Goal: Information Seeking & Learning: Learn about a topic

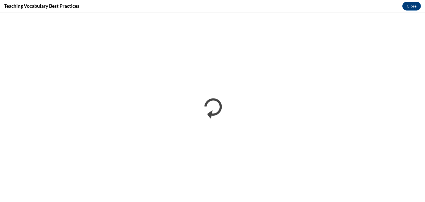
scroll to position [553, 0]
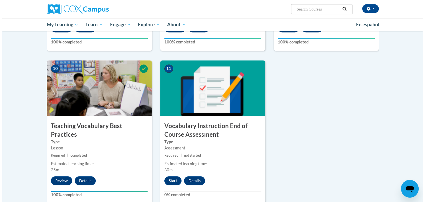
scroll to position [547, 0]
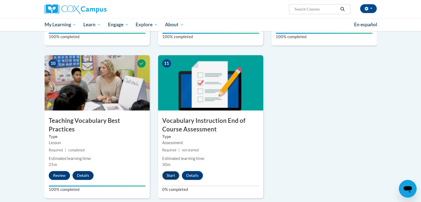
click at [174, 173] on button "Start" at bounding box center [170, 175] width 17 height 9
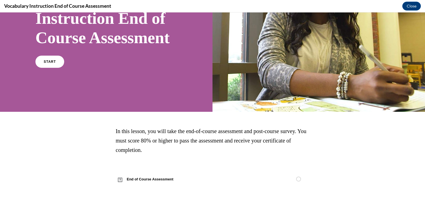
scroll to position [88, 0]
click at [52, 62] on span "START" at bounding box center [49, 62] width 13 height 4
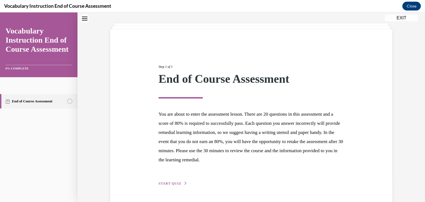
scroll to position [43, 0]
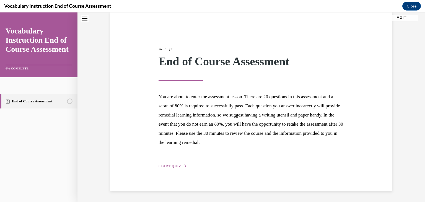
click at [165, 166] on span "START QUIZ" at bounding box center [169, 166] width 23 height 4
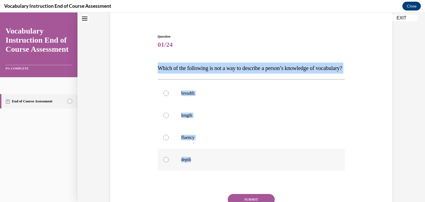
drag, startPoint x: 155, startPoint y: 61, endPoint x: 204, endPoint y: 164, distance: 114.3
click at [204, 164] on div "Question 01/24 Which of the following is not a way to describe a person’s knowl…" at bounding box center [251, 136] width 187 height 205
copy div "Which of the following is not a way to describe a person’s knowledge of vocabul…"
click at [163, 118] on div at bounding box center [166, 116] width 6 height 6
click at [163, 118] on input "length" at bounding box center [166, 116] width 6 height 6
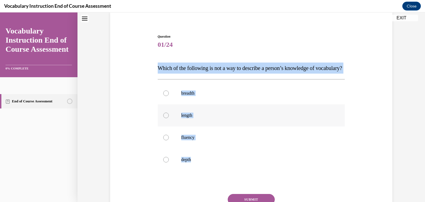
radio input "true"
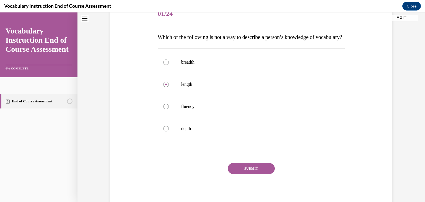
scroll to position [72, 0]
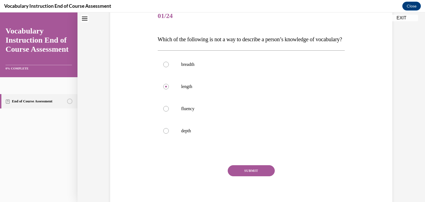
click at [236, 176] on button "SUBMIT" at bounding box center [251, 170] width 47 height 11
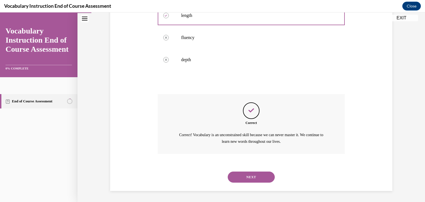
scroll to position [154, 0]
click at [243, 179] on button "NEXT" at bounding box center [251, 176] width 47 height 11
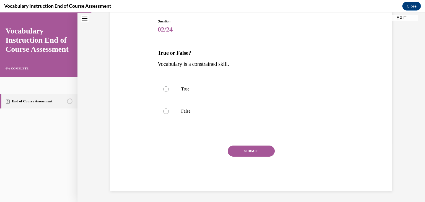
scroll to position [58, 0]
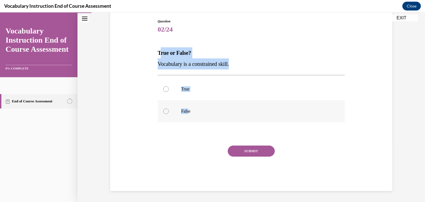
drag, startPoint x: 158, startPoint y: 51, endPoint x: 187, endPoint y: 112, distance: 67.6
click at [187, 112] on div "Question 02/24 True or False? Vocabulary is a constrained skill. True False Inc…" at bounding box center [251, 105] width 187 height 172
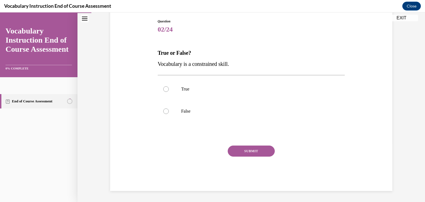
click at [158, 49] on p "True or False?" at bounding box center [251, 52] width 187 height 11
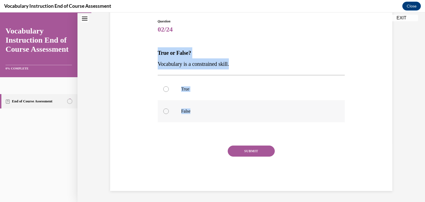
drag, startPoint x: 156, startPoint y: 49, endPoint x: 195, endPoint y: 108, distance: 70.4
click at [195, 108] on div "Question 02/24 True or False? Vocabulary is a constrained skill. True False Inc…" at bounding box center [251, 105] width 187 height 172
copy div "True or False? Vocabulary is a constrained skill. True False"
click at [163, 108] on div at bounding box center [166, 111] width 6 height 6
click at [163, 108] on input "False" at bounding box center [166, 111] width 6 height 6
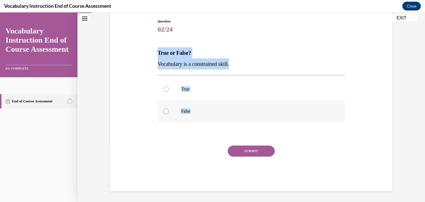
radio input "true"
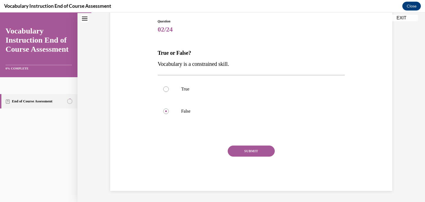
click at [238, 153] on button "SUBMIT" at bounding box center [251, 150] width 47 height 11
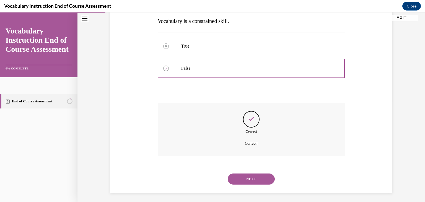
scroll to position [103, 0]
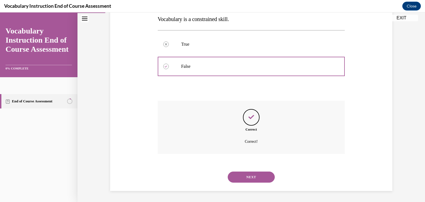
click at [236, 179] on button "NEXT" at bounding box center [251, 176] width 47 height 11
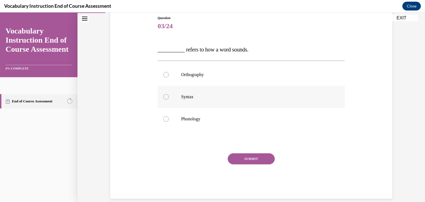
click at [166, 100] on label "Syntax" at bounding box center [251, 97] width 187 height 22
click at [166, 100] on input "Syntax" at bounding box center [166, 97] width 6 height 6
radio input "true"
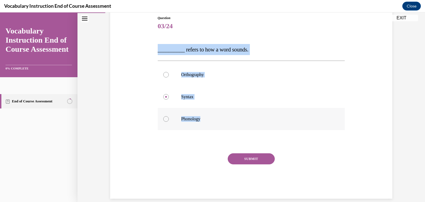
drag, startPoint x: 153, startPoint y: 47, endPoint x: 217, endPoint y: 117, distance: 94.5
click at [216, 117] on div "Question 03/24 __________ refers to how a word sounds. Orthography Syntax Phono…" at bounding box center [251, 99] width 285 height 200
copy div "__________ refers to how a word sounds. Orthography Syntax Phonology"
click at [165, 116] on div at bounding box center [166, 119] width 6 height 6
click at [165, 116] on input "Phonology" at bounding box center [166, 119] width 6 height 6
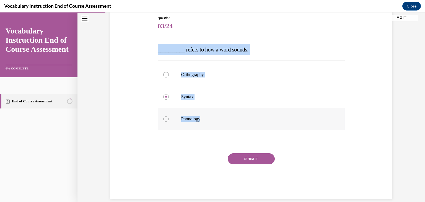
radio input "true"
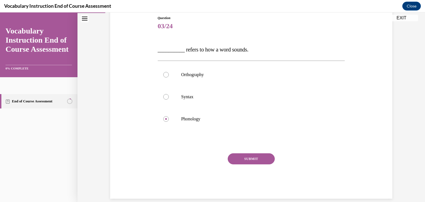
click at [243, 160] on button "SUBMIT" at bounding box center [251, 158] width 47 height 11
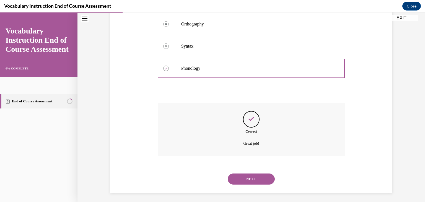
scroll to position [114, 0]
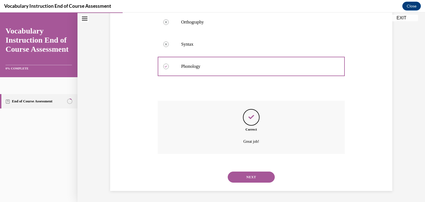
click at [240, 177] on button "NEXT" at bounding box center [251, 176] width 47 height 11
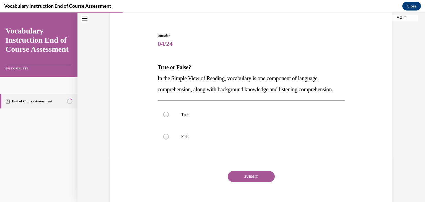
scroll to position [53, 0]
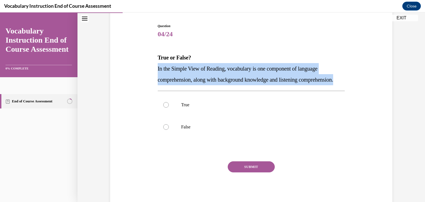
drag, startPoint x: 153, startPoint y: 66, endPoint x: 198, endPoint y: 91, distance: 52.1
click at [198, 91] on div "Question 04/24 True or False? In the Simple View of Reading, vocabulary is one …" at bounding box center [251, 107] width 285 height 200
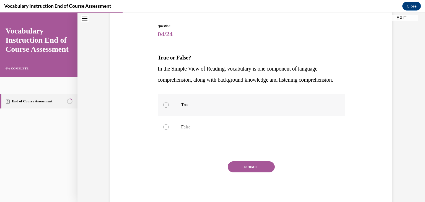
click at [163, 108] on div at bounding box center [166, 105] width 6 height 6
click at [163, 108] on input "True" at bounding box center [166, 105] width 6 height 6
radio input "true"
click at [236, 172] on button "SUBMIT" at bounding box center [251, 166] width 47 height 11
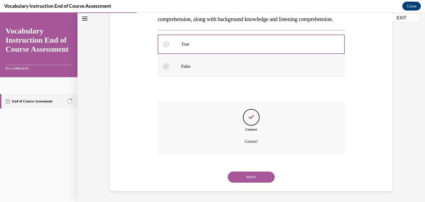
scroll to position [125, 0]
click at [249, 175] on button "NEXT" at bounding box center [251, 176] width 47 height 11
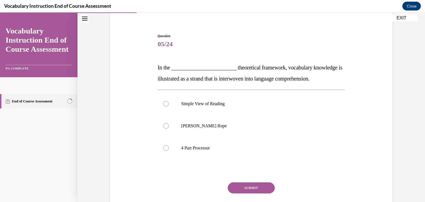
scroll to position [44, 0]
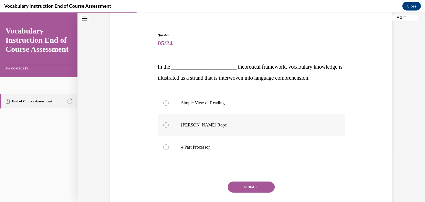
click at [164, 127] on div at bounding box center [166, 125] width 6 height 6
click at [164, 127] on input "[PERSON_NAME] Rope" at bounding box center [166, 125] width 6 height 6
radio input "true"
click at [252, 183] on button "SUBMIT" at bounding box center [251, 186] width 47 height 11
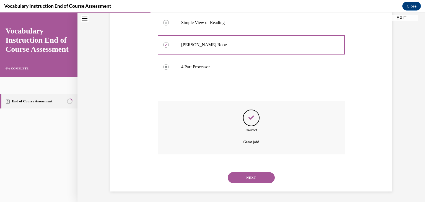
scroll to position [125, 0]
click at [257, 179] on button "NEXT" at bounding box center [251, 176] width 47 height 11
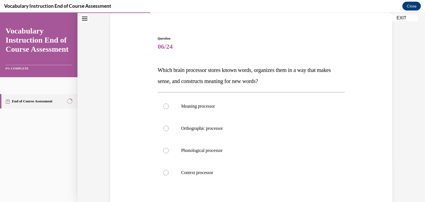
scroll to position [45, 0]
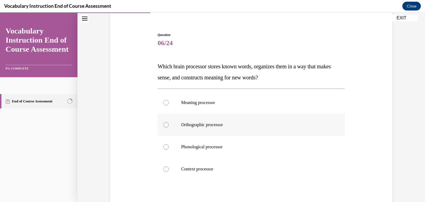
click at [163, 121] on label "Orthographic processor" at bounding box center [251, 125] width 187 height 22
click at [163, 122] on input "Orthographic processor" at bounding box center [166, 125] width 6 height 6
radio input "true"
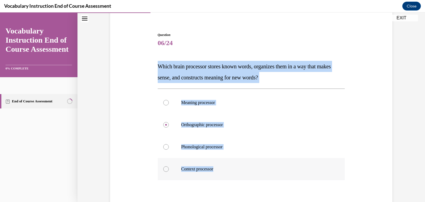
drag, startPoint x: 153, startPoint y: 65, endPoint x: 222, endPoint y: 172, distance: 126.6
click at [222, 172] on div "Question 06/24 Which brain processor stores known words, organizes them in a wa…" at bounding box center [251, 132] width 285 height 233
copy div "Which brain processor stores known words, organizes them in a way that makes se…"
click at [163, 101] on div at bounding box center [166, 103] width 6 height 6
click at [163, 101] on input "Meaning processor" at bounding box center [166, 103] width 6 height 6
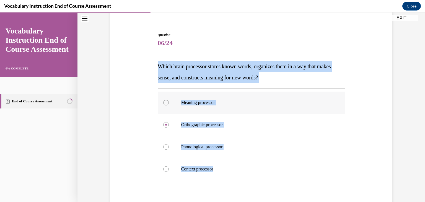
radio input "true"
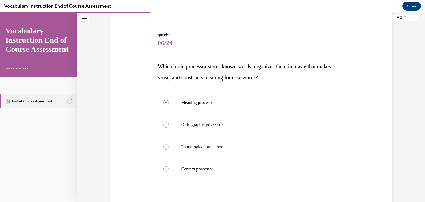
scroll to position [102, 0]
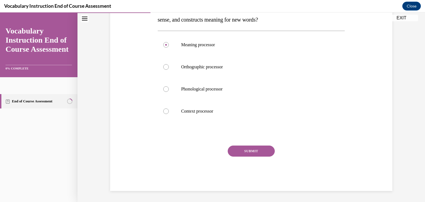
click at [243, 150] on button "SUBMIT" at bounding box center [251, 150] width 47 height 11
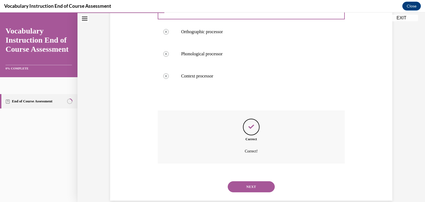
scroll to position [147, 0]
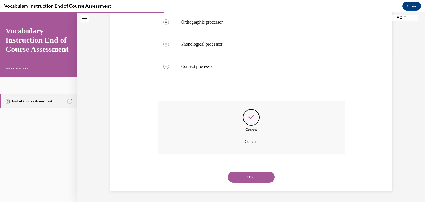
click at [235, 173] on button "NEXT" at bounding box center [251, 176] width 47 height 11
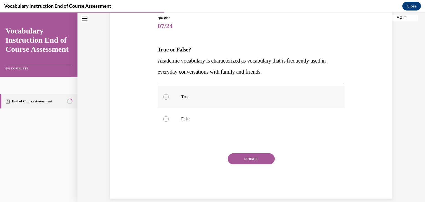
click at [192, 100] on label "True" at bounding box center [251, 97] width 187 height 22
click at [169, 100] on input "True" at bounding box center [166, 97] width 6 height 6
radio input "true"
click at [233, 155] on button "SUBMIT" at bounding box center [251, 158] width 47 height 11
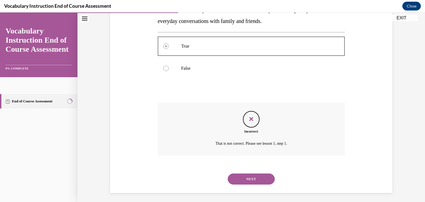
scroll to position [114, 0]
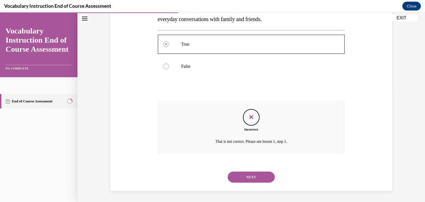
click at [238, 177] on button "NEXT" at bounding box center [251, 176] width 47 height 11
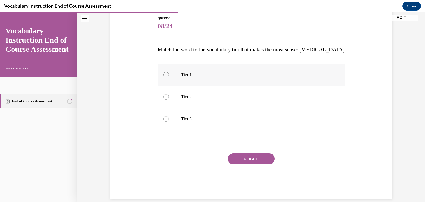
click at [165, 71] on label "Tier 1" at bounding box center [251, 75] width 187 height 22
click at [165, 72] on input "Tier 1" at bounding box center [166, 75] width 6 height 6
radio input "true"
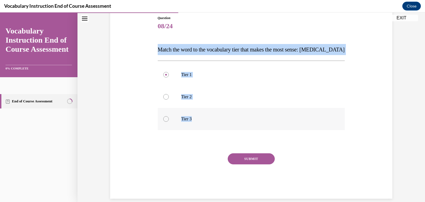
drag, startPoint x: 156, startPoint y: 46, endPoint x: 194, endPoint y: 117, distance: 80.6
click at [194, 117] on div "Question 08/24 Match the word to the vocabulary tier that makes the most sense:…" at bounding box center [251, 106] width 187 height 183
copy div "Match the word to the vocabulary tier that makes the most sense: [MEDICAL_DATA]…"
click at [164, 119] on div at bounding box center [166, 119] width 6 height 6
click at [164, 119] on input "Tier 3" at bounding box center [166, 119] width 6 height 6
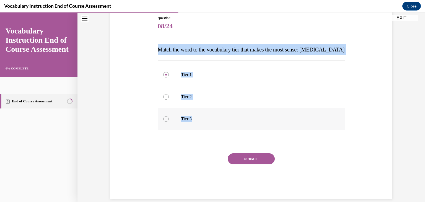
radio input "true"
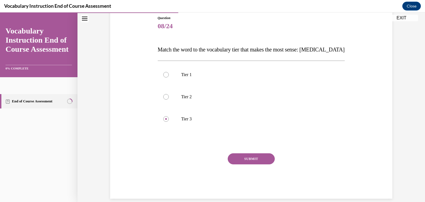
click at [240, 155] on button "SUBMIT" at bounding box center [251, 158] width 47 height 11
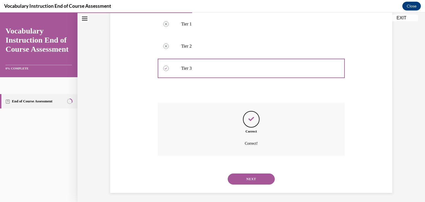
scroll to position [114, 0]
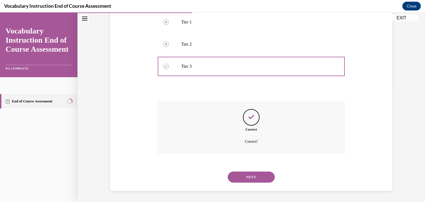
click at [239, 175] on button "NEXT" at bounding box center [251, 176] width 47 height 11
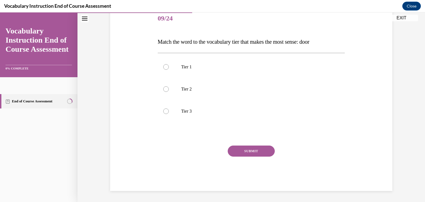
scroll to position [61, 0]
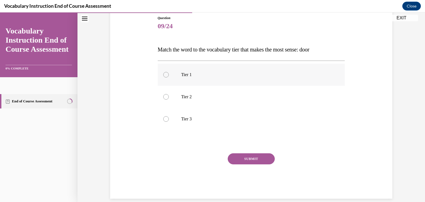
click at [176, 77] on label "Tier 1" at bounding box center [251, 75] width 187 height 22
click at [169, 77] on input "Tier 1" at bounding box center [166, 75] width 6 height 6
radio input "true"
click at [236, 161] on button "SUBMIT" at bounding box center [251, 158] width 47 height 11
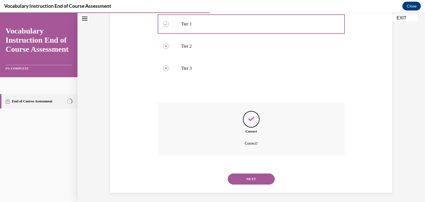
scroll to position [114, 0]
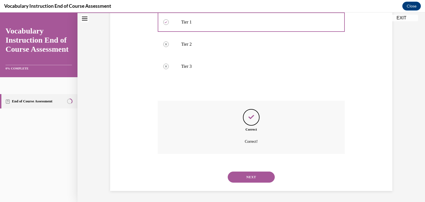
click at [238, 175] on button "NEXT" at bounding box center [251, 176] width 47 height 11
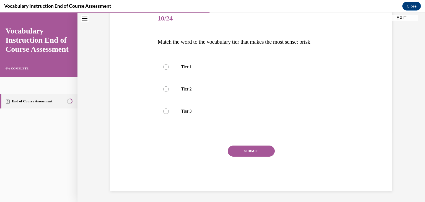
scroll to position [61, 0]
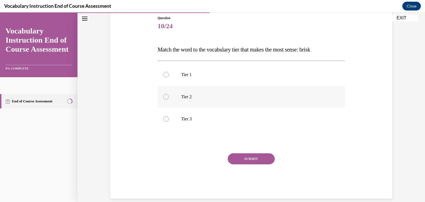
click at [217, 98] on p "Tier 2" at bounding box center [256, 97] width 150 height 6
click at [169, 98] on input "Tier 2" at bounding box center [166, 97] width 6 height 6
radio input "true"
click at [233, 157] on button "SUBMIT" at bounding box center [251, 158] width 47 height 11
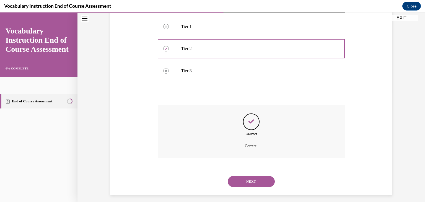
scroll to position [114, 0]
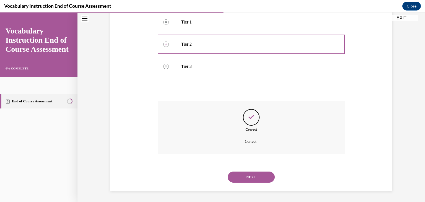
click at [244, 173] on button "NEXT" at bounding box center [251, 176] width 47 height 11
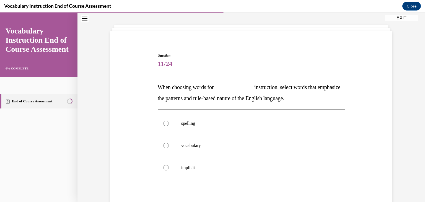
scroll to position [25, 0]
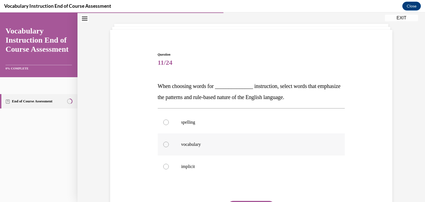
click at [178, 142] on label "vocabulary" at bounding box center [251, 144] width 187 height 22
click at [169, 142] on input "vocabulary" at bounding box center [166, 145] width 6 height 6
radio input "true"
click at [232, 201] on button "SUBMIT" at bounding box center [251, 206] width 47 height 11
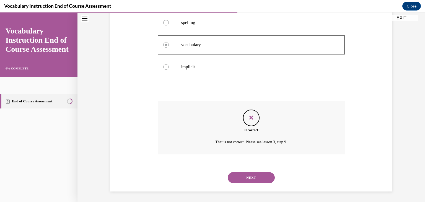
scroll to position [125, 0]
click at [241, 177] on button "NEXT" at bounding box center [251, 176] width 47 height 11
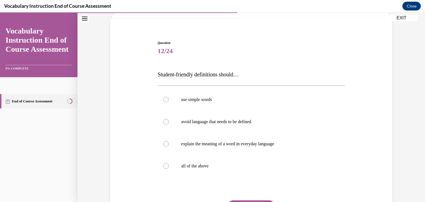
scroll to position [39, 0]
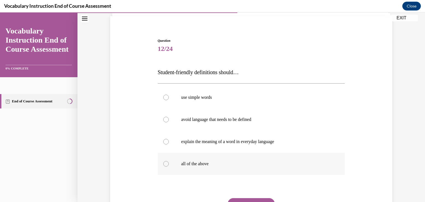
click at [192, 158] on label "all of the above" at bounding box center [251, 164] width 187 height 22
click at [169, 161] on input "all of the above" at bounding box center [166, 164] width 6 height 6
radio input "true"
click at [239, 200] on button "SUBMIT" at bounding box center [251, 203] width 47 height 11
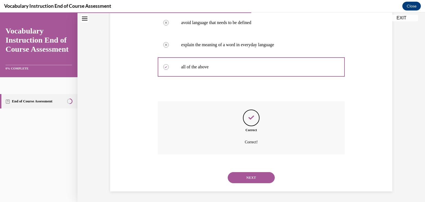
scroll to position [136, 0]
click at [241, 175] on button "NEXT" at bounding box center [251, 176] width 47 height 11
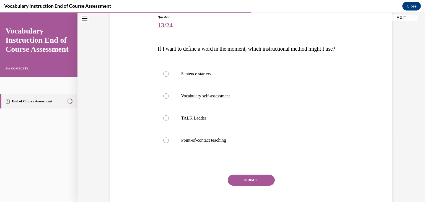
scroll to position [62, 0]
click at [163, 76] on div at bounding box center [166, 74] width 6 height 6
click at [163, 76] on input "Sentence starters" at bounding box center [166, 74] width 6 height 6
radio input "true"
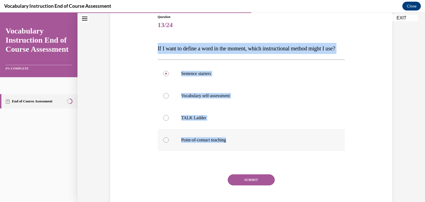
drag, startPoint x: 153, startPoint y: 44, endPoint x: 239, endPoint y: 153, distance: 138.6
click at [239, 153] on div "Question 13/24 If I want to define a word in the moment, which instructional me…" at bounding box center [251, 109] width 285 height 222
copy div "If I want to define a word in the moment, which instructional method might I us…"
click at [163, 147] on label "Point-of-contact teaching" at bounding box center [251, 140] width 187 height 22
click at [163, 143] on input "Point-of-contact teaching" at bounding box center [166, 140] width 6 height 6
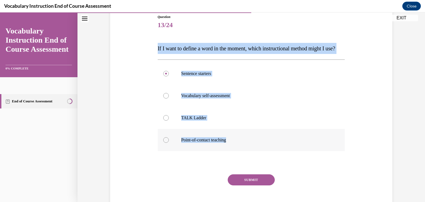
radio input "true"
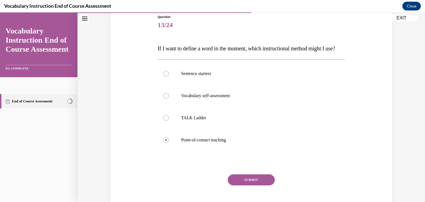
click at [234, 184] on div "Question 13/24 If I want to define a word in the moment, which instructional me…" at bounding box center [251, 116] width 187 height 205
click at [234, 185] on button "SUBMIT" at bounding box center [251, 179] width 47 height 11
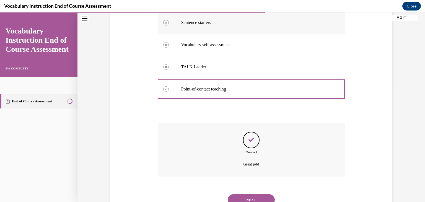
scroll to position [147, 0]
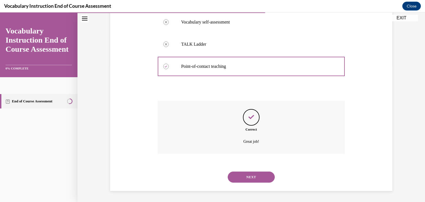
click at [253, 176] on button "NEXT" at bounding box center [251, 176] width 47 height 11
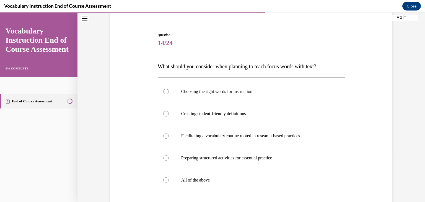
scroll to position [46, 0]
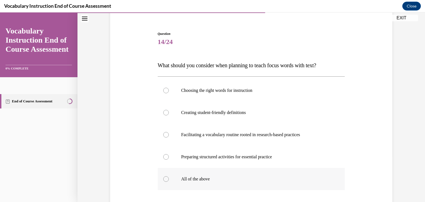
click at [216, 174] on label "All of the above" at bounding box center [251, 179] width 187 height 22
click at [169, 176] on input "All of the above" at bounding box center [166, 179] width 6 height 6
radio input "true"
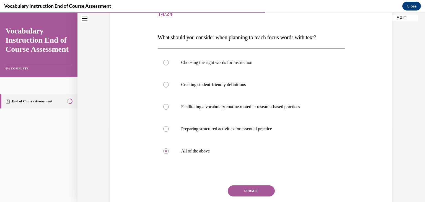
scroll to position [80, 0]
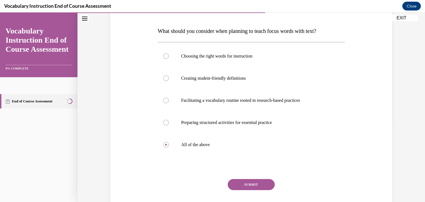
click at [240, 185] on button "SUBMIT" at bounding box center [251, 184] width 47 height 11
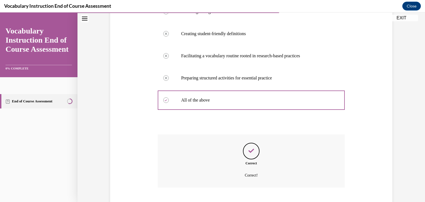
scroll to position [158, 0]
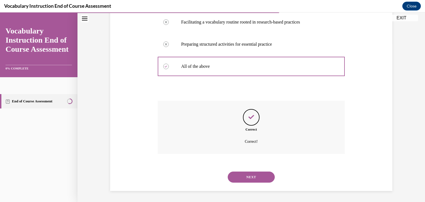
click at [241, 175] on button "NEXT" at bounding box center [251, 176] width 47 height 11
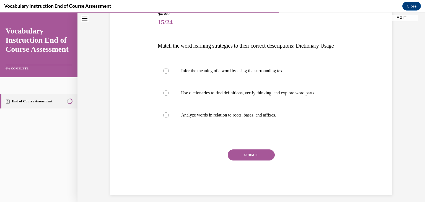
scroll to position [64, 0]
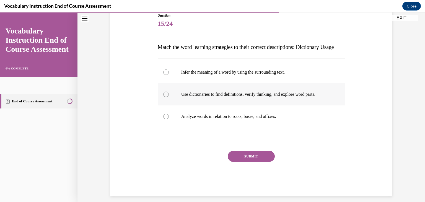
click at [184, 105] on label "Use dictionaries to find definitions, verify thinking, and explore word parts." at bounding box center [251, 94] width 187 height 22
click at [169, 97] on input "Use dictionaries to find definitions, verify thinking, and explore word parts." at bounding box center [166, 95] width 6 height 6
radio input "true"
click at [234, 162] on button "SUBMIT" at bounding box center [251, 156] width 47 height 11
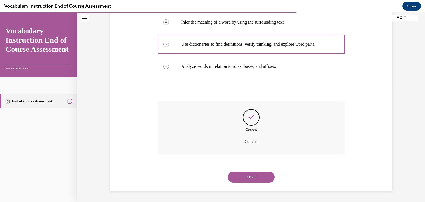
scroll to position [125, 0]
click at [244, 179] on button "NEXT" at bounding box center [251, 176] width 47 height 11
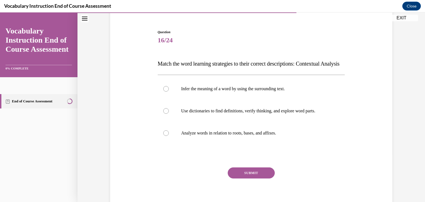
scroll to position [49, 0]
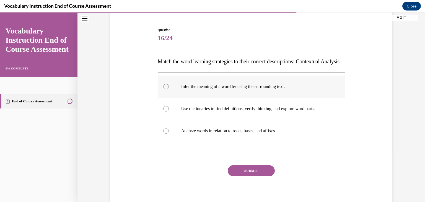
click at [282, 93] on label "Infer the meaning of a word by using the surrounding text." at bounding box center [251, 86] width 187 height 22
click at [169, 89] on input "Infer the meaning of a word by using the surrounding text." at bounding box center [166, 87] width 6 height 6
radio input "true"
click at [262, 176] on button "SUBMIT" at bounding box center [251, 170] width 47 height 11
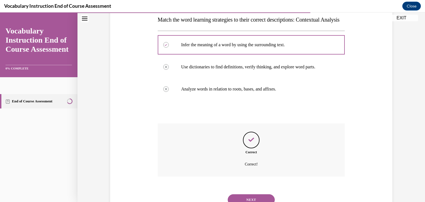
scroll to position [125, 0]
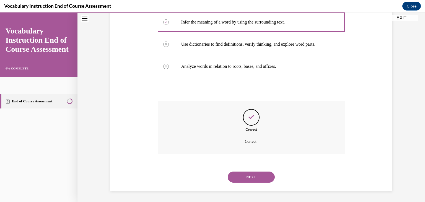
click at [244, 176] on button "NEXT" at bounding box center [251, 176] width 47 height 11
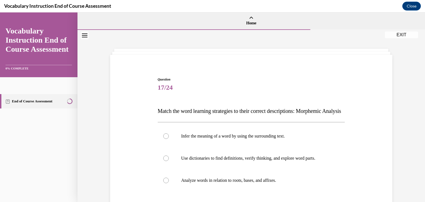
click at [419, 64] on div "Question 17/24 Match the word learning strategies to their correct descriptions…" at bounding box center [250, 150] width 347 height 241
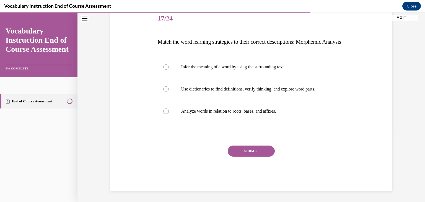
scroll to position [75, 0]
click at [286, 114] on p "Analyze words in relation to roots, bases, and affixes." at bounding box center [256, 111] width 150 height 6
click at [169, 114] on input "Analyze words in relation to roots, bases, and affixes." at bounding box center [166, 111] width 6 height 6
radio input "true"
click at [260, 156] on button "SUBMIT" at bounding box center [251, 150] width 47 height 11
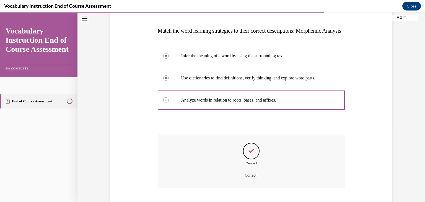
scroll to position [125, 0]
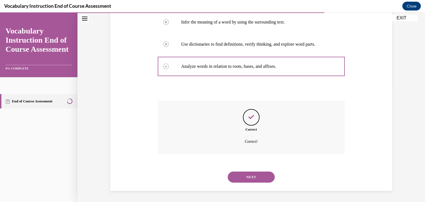
click at [244, 179] on button "NEXT" at bounding box center [251, 176] width 47 height 11
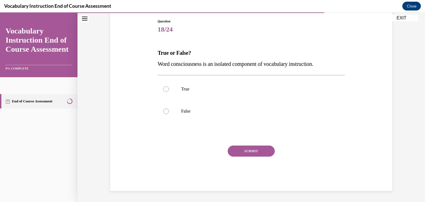
scroll to position [58, 0]
click at [199, 90] on p "True" at bounding box center [256, 89] width 150 height 6
click at [169, 90] on input "True" at bounding box center [166, 89] width 6 height 6
radio input "true"
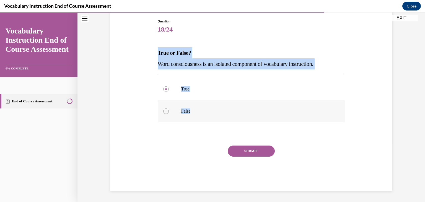
drag, startPoint x: 155, startPoint y: 50, endPoint x: 193, endPoint y: 108, distance: 69.1
click at [193, 108] on div "Question 18/24 True or False? Word consciousness is an isolated component of vo…" at bounding box center [251, 105] width 187 height 172
copy div "True or False? Word consciousness is an isolated component of vocabulary instru…"
click at [164, 111] on div at bounding box center [166, 111] width 6 height 6
click at [164, 111] on input "False" at bounding box center [166, 111] width 6 height 6
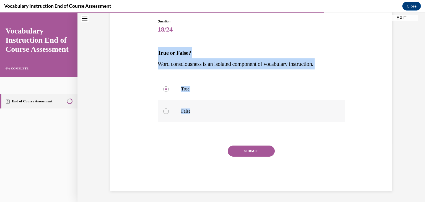
radio input "true"
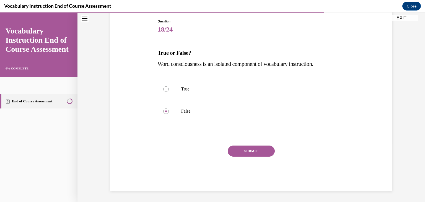
click at [237, 148] on button "SUBMIT" at bounding box center [251, 150] width 47 height 11
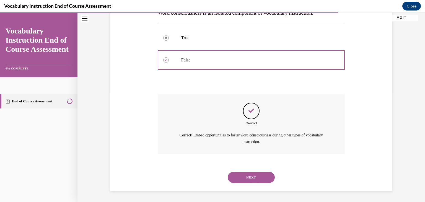
scroll to position [109, 0]
click at [241, 173] on button "NEXT" at bounding box center [251, 176] width 47 height 11
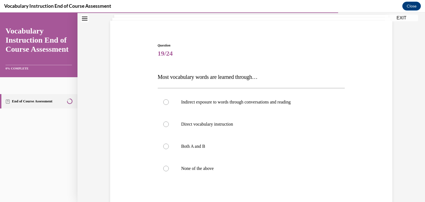
scroll to position [46, 0]
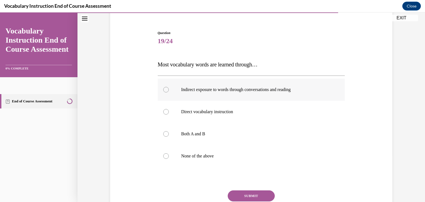
click at [273, 86] on label "Indirect exposure to words through conversations and reading" at bounding box center [251, 90] width 187 height 22
click at [169, 87] on input "Indirect exposure to words through conversations and reading" at bounding box center [166, 90] width 6 height 6
radio input "true"
click at [210, 132] on p "Both A and B" at bounding box center [256, 134] width 150 height 6
click at [169, 132] on input "Both A and B" at bounding box center [166, 134] width 6 height 6
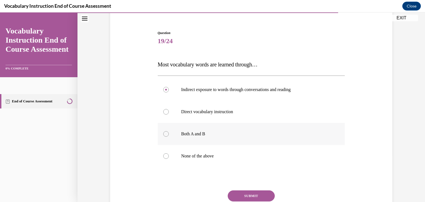
radio input "true"
click at [257, 193] on button "SUBMIT" at bounding box center [251, 195] width 47 height 11
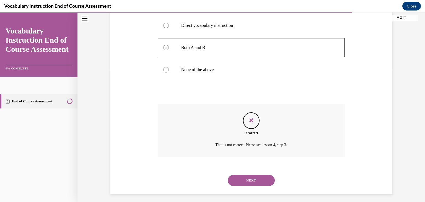
scroll to position [136, 0]
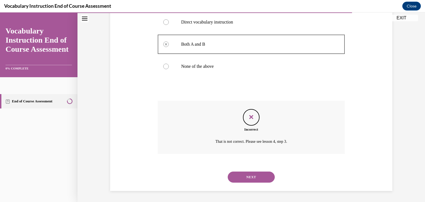
click at [245, 178] on button "NEXT" at bounding box center [251, 176] width 47 height 11
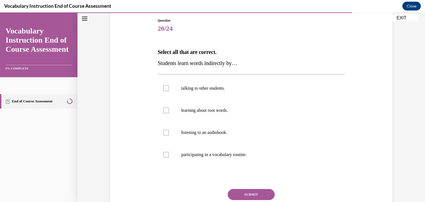
scroll to position [59, 0]
click at [202, 129] on p "listening to an audiobook." at bounding box center [256, 132] width 150 height 6
click at [169, 129] on input "listening to an audiobook." at bounding box center [166, 132] width 6 height 6
checkbox input "true"
click at [201, 114] on label "learning about root words." at bounding box center [251, 110] width 187 height 22
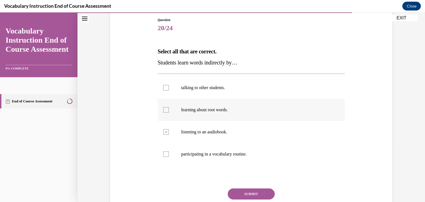
click at [169, 113] on input "learning about root words." at bounding box center [166, 110] width 6 height 6
checkbox input "true"
click at [201, 95] on label "talking to other students." at bounding box center [251, 88] width 187 height 22
click at [169, 90] on input "talking to other students." at bounding box center [166, 88] width 6 height 6
checkbox input "true"
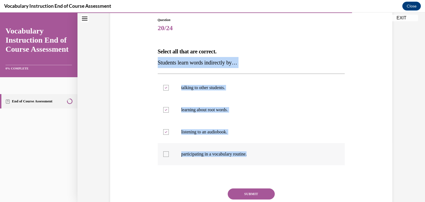
drag, startPoint x: 153, startPoint y: 57, endPoint x: 255, endPoint y: 152, distance: 140.0
click at [255, 152] on div "Question 20/24 Select all that are correct. Students learn words indirectly by……" at bounding box center [251, 117] width 285 height 233
copy div "Students learn words indirectly by… talking to other students. learning about r…"
click at [137, 127] on div "Question 20/24 Select all that are correct. Students learn words indirectly by……" at bounding box center [251, 117] width 285 height 233
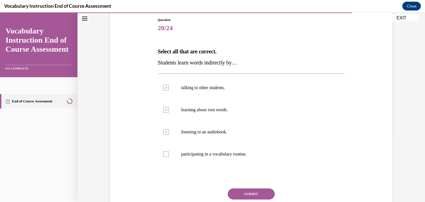
click at [244, 195] on button "SUBMIT" at bounding box center [251, 193] width 47 height 11
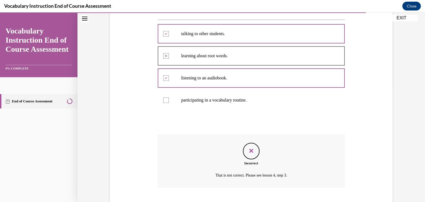
scroll to position [147, 0]
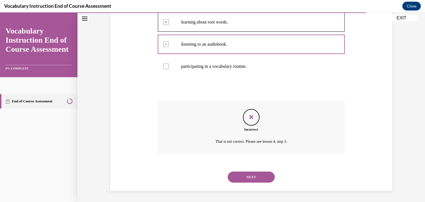
click at [252, 178] on button "NEXT" at bounding box center [251, 176] width 47 height 11
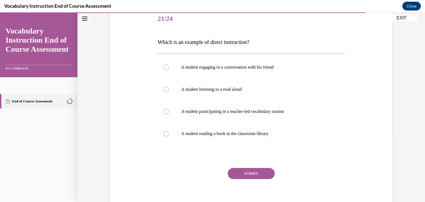
scroll to position [66, 0]
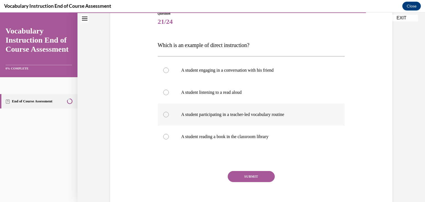
click at [194, 119] on label "A student participating in a teacher-led vocabulary routine" at bounding box center [251, 114] width 187 height 22
click at [169, 117] on input "A student participating in a teacher-led vocabulary routine" at bounding box center [166, 115] width 6 height 6
radio input "true"
click at [233, 171] on button "SUBMIT" at bounding box center [251, 176] width 47 height 11
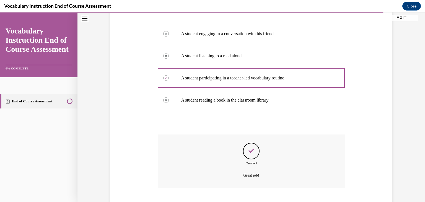
scroll to position [136, 0]
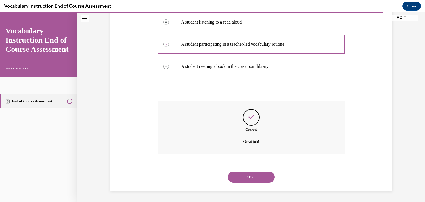
click at [241, 176] on button "NEXT" at bounding box center [251, 176] width 47 height 11
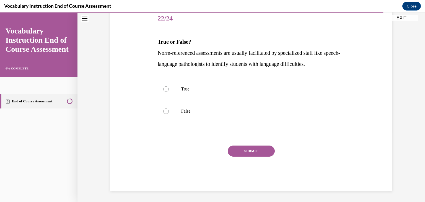
scroll to position [61, 0]
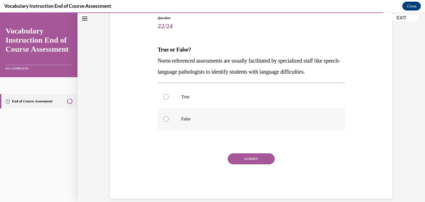
click at [166, 117] on div at bounding box center [166, 119] width 6 height 6
click at [166, 117] on input "False" at bounding box center [166, 119] width 6 height 6
radio input "true"
click at [241, 155] on button "SUBMIT" at bounding box center [251, 158] width 47 height 11
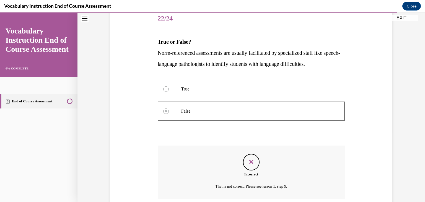
scroll to position [114, 0]
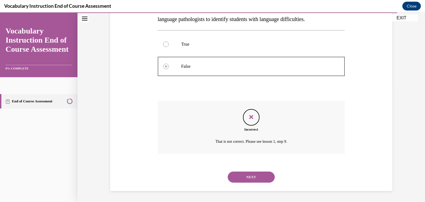
click at [244, 173] on button "NEXT" at bounding box center [251, 176] width 47 height 11
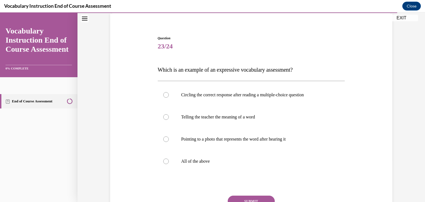
scroll to position [43, 0]
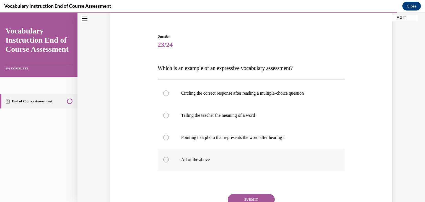
click at [203, 154] on label "All of the above" at bounding box center [251, 159] width 187 height 22
click at [169, 157] on input "All of the above" at bounding box center [166, 160] width 6 height 6
radio input "true"
click at [241, 195] on button "SUBMIT" at bounding box center [251, 199] width 47 height 11
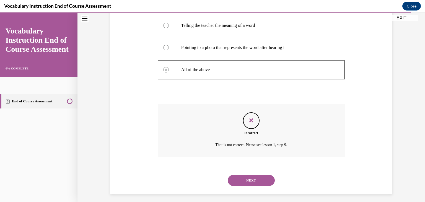
scroll to position [136, 0]
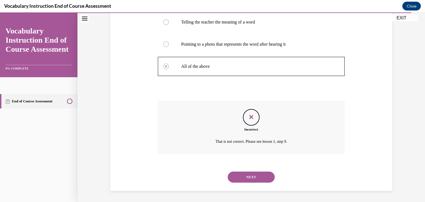
click at [252, 179] on button "NEXT" at bounding box center [251, 176] width 47 height 11
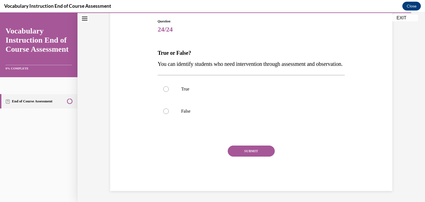
scroll to position [61, 0]
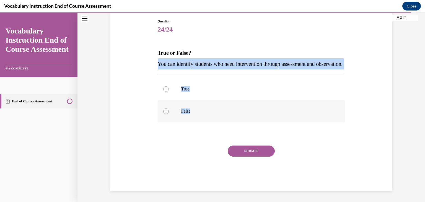
drag, startPoint x: 154, startPoint y: 56, endPoint x: 192, endPoint y: 127, distance: 80.5
click at [192, 127] on div "Question 24/24 True or False? You can identify students who need intervention t…" at bounding box center [251, 96] width 285 height 189
click at [166, 92] on div at bounding box center [166, 89] width 6 height 6
click at [166, 92] on input "True" at bounding box center [166, 89] width 6 height 6
radio input "true"
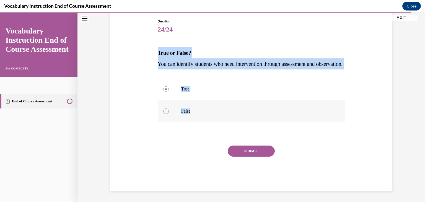
drag, startPoint x: 153, startPoint y: 50, endPoint x: 192, endPoint y: 118, distance: 79.3
click at [192, 118] on div "Question 24/24 True or False? You can identify students who need intervention t…" at bounding box center [251, 96] width 285 height 189
click at [179, 69] on p "You can identify students who need intervention through assessment and observat…" at bounding box center [251, 63] width 187 height 11
drag, startPoint x: 153, startPoint y: 43, endPoint x: 194, endPoint y: 113, distance: 80.9
click at [194, 113] on div "Question 24/24 True or False? You can identify students who need intervention t…" at bounding box center [251, 96] width 285 height 189
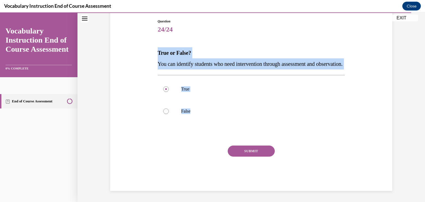
copy div "True or False? You can identify students who need intervention through assessme…"
click at [238, 156] on button "SUBMIT" at bounding box center [251, 150] width 47 height 11
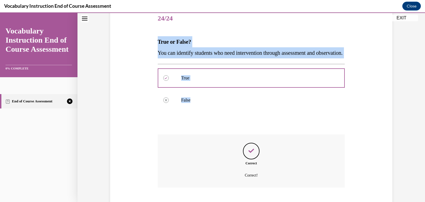
scroll to position [114, 0]
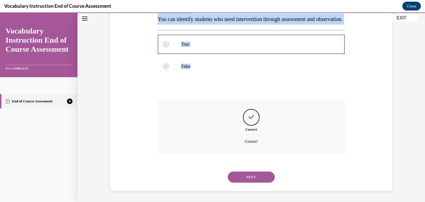
click at [253, 176] on button "NEXT" at bounding box center [251, 176] width 47 height 11
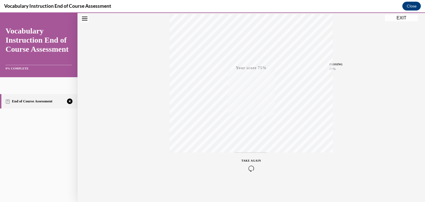
scroll to position [94, 0]
click at [246, 164] on div "TAKE AGAIN" at bounding box center [251, 164] width 20 height 13
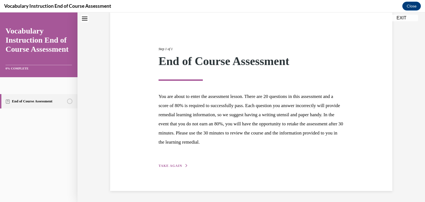
scroll to position [43, 0]
drag, startPoint x: 164, startPoint y: 162, endPoint x: 162, endPoint y: 164, distance: 3.0
click at [162, 164] on div "Step 1 of 1 End of Course Assessment You are about to enter the assessment less…" at bounding box center [251, 101] width 194 height 135
click at [162, 164] on span "TAKE AGAIN" at bounding box center [169, 166] width 23 height 4
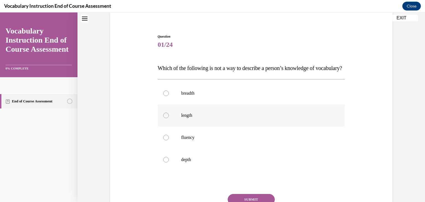
click at [171, 126] on label "length" at bounding box center [251, 115] width 187 height 22
click at [169, 118] on input "length" at bounding box center [166, 116] width 6 height 6
radio input "true"
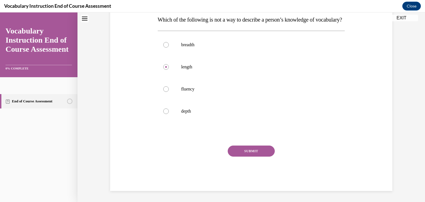
click at [255, 154] on button "SUBMIT" at bounding box center [251, 150] width 47 height 11
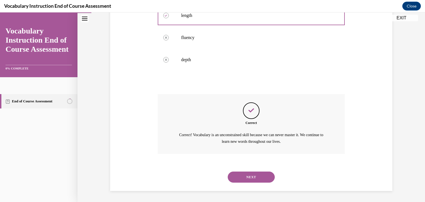
scroll to position [154, 0]
click at [234, 175] on button "NEXT" at bounding box center [251, 176] width 47 height 11
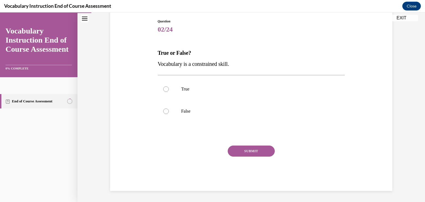
scroll to position [58, 0]
click at [185, 87] on p "True" at bounding box center [256, 89] width 150 height 6
click at [169, 87] on input "True" at bounding box center [166, 89] width 6 height 6
radio input "true"
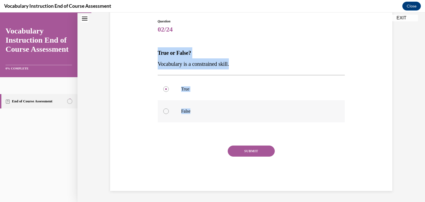
drag, startPoint x: 153, startPoint y: 49, endPoint x: 192, endPoint y: 112, distance: 74.1
click at [192, 112] on div "Question 02/24 True or False? Vocabulary is a constrained skill. True False Inc…" at bounding box center [251, 96] width 285 height 189
copy div "True or False? Vocabulary is a constrained skill. True False"
click at [170, 106] on label "False" at bounding box center [251, 111] width 187 height 22
click at [169, 108] on input "False" at bounding box center [166, 111] width 6 height 6
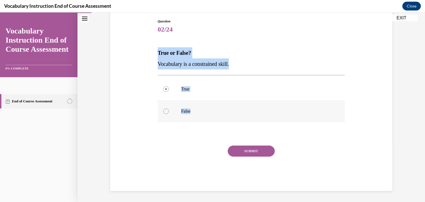
radio input "true"
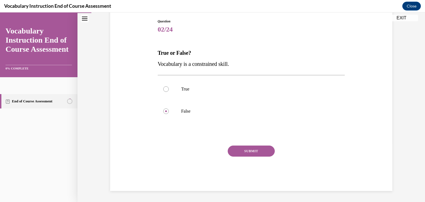
click at [249, 151] on button "SUBMIT" at bounding box center [251, 150] width 47 height 11
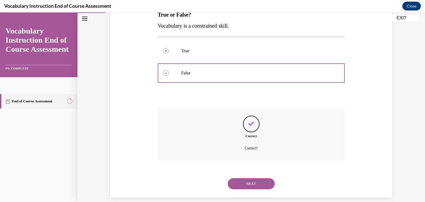
scroll to position [103, 0]
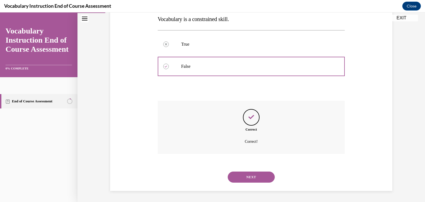
click at [231, 176] on button "NEXT" at bounding box center [251, 176] width 47 height 11
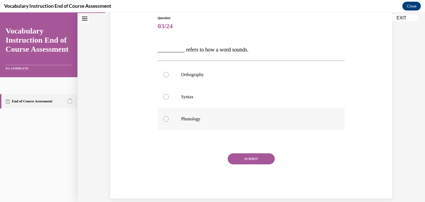
click at [181, 119] on p "Phonology" at bounding box center [256, 119] width 150 height 6
click at [169, 119] on input "Phonology" at bounding box center [166, 119] width 6 height 6
radio input "true"
click at [237, 156] on button "SUBMIT" at bounding box center [251, 158] width 47 height 11
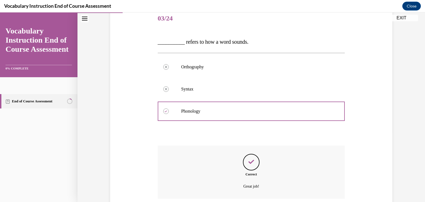
scroll to position [114, 0]
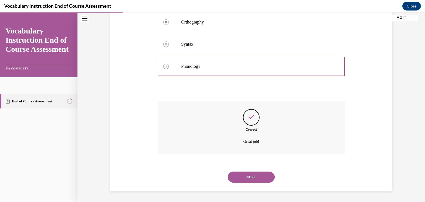
click at [253, 180] on button "NEXT" at bounding box center [251, 176] width 47 height 11
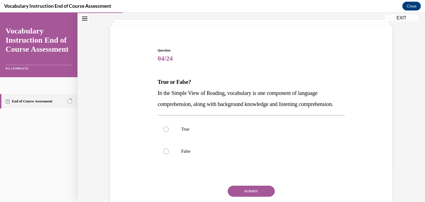
scroll to position [74, 0]
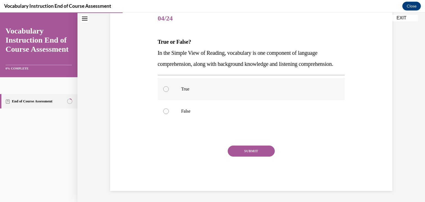
click at [207, 100] on label "True" at bounding box center [251, 89] width 187 height 22
click at [169, 92] on input "True" at bounding box center [166, 89] width 6 height 6
radio input "true"
click at [248, 152] on button "SUBMIT" at bounding box center [251, 150] width 47 height 11
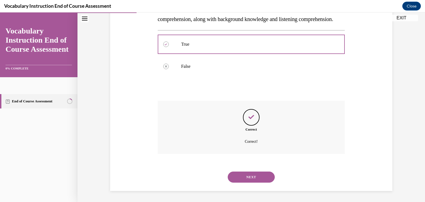
scroll to position [125, 0]
click at [246, 181] on button "NEXT" at bounding box center [251, 176] width 47 height 11
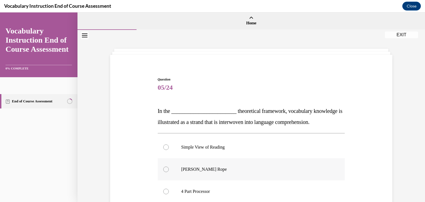
click at [255, 171] on p "[PERSON_NAME] Rope" at bounding box center [256, 169] width 150 height 6
click at [169, 171] on input "[PERSON_NAME] Rope" at bounding box center [166, 169] width 6 height 6
radio input "true"
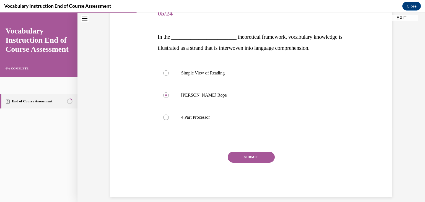
scroll to position [80, 0]
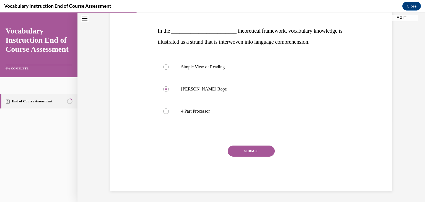
click at [252, 148] on button "SUBMIT" at bounding box center [251, 150] width 47 height 11
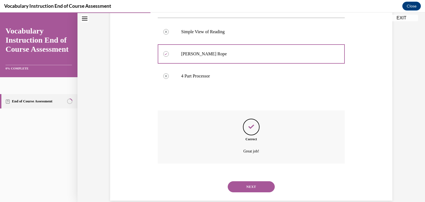
scroll to position [125, 0]
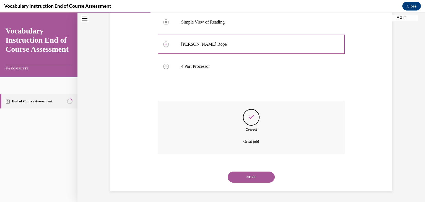
click at [252, 148] on div "Correct Great job!" at bounding box center [251, 127] width 187 height 53
click at [237, 176] on button "NEXT" at bounding box center [251, 176] width 47 height 11
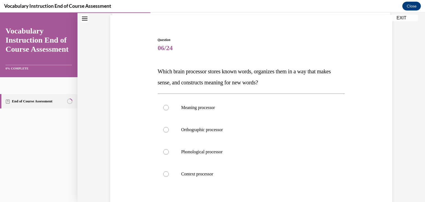
scroll to position [42, 0]
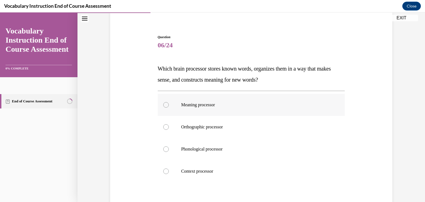
click at [249, 101] on label "Meaning processor" at bounding box center [251, 105] width 187 height 22
click at [169, 102] on input "Meaning processor" at bounding box center [166, 105] width 6 height 6
radio input "true"
drag, startPoint x: 249, startPoint y: 101, endPoint x: 294, endPoint y: 92, distance: 45.8
click at [294, 92] on div "Meaning processor Orthographic processor Phonological processor Context process…" at bounding box center [251, 138] width 187 height 94
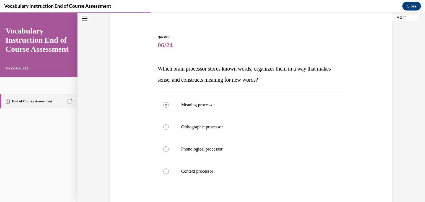
scroll to position [70, 0]
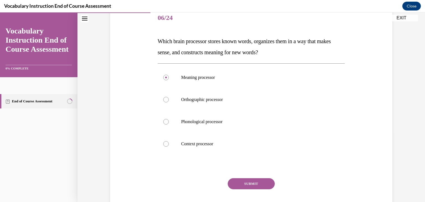
click at [245, 181] on button "SUBMIT" at bounding box center [251, 183] width 47 height 11
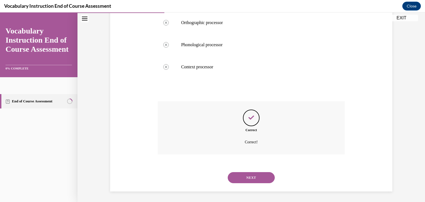
scroll to position [147, 0]
click at [245, 181] on button "NEXT" at bounding box center [251, 176] width 47 height 11
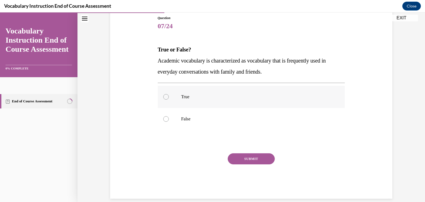
click at [181, 105] on label "True" at bounding box center [251, 97] width 187 height 22
click at [169, 100] on input "True" at bounding box center [166, 97] width 6 height 6
radio input "true"
click at [254, 154] on button "SUBMIT" at bounding box center [251, 158] width 47 height 11
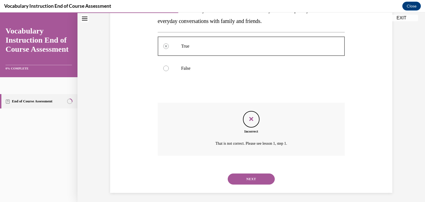
scroll to position [114, 0]
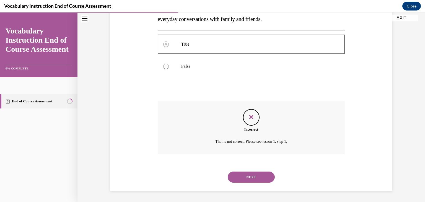
click at [236, 181] on button "NEXT" at bounding box center [251, 176] width 47 height 11
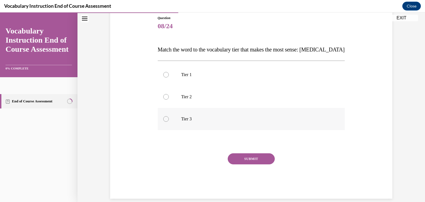
click at [173, 117] on label "Tier 3" at bounding box center [251, 119] width 187 height 22
click at [169, 117] on input "Tier 3" at bounding box center [166, 119] width 6 height 6
radio input "true"
click at [173, 117] on label "Tier 3" at bounding box center [251, 119] width 187 height 22
click at [169, 117] on input "Tier 3" at bounding box center [166, 119] width 6 height 6
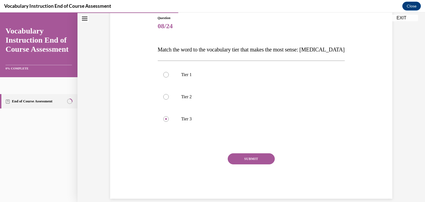
click at [249, 158] on button "SUBMIT" at bounding box center [251, 158] width 47 height 11
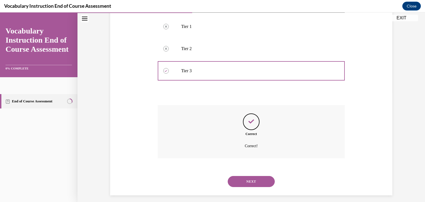
scroll to position [114, 0]
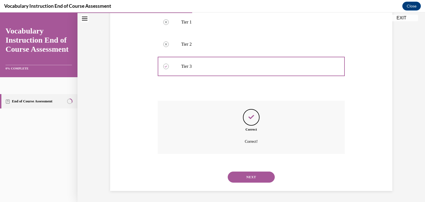
click at [244, 172] on button "NEXT" at bounding box center [251, 176] width 47 height 11
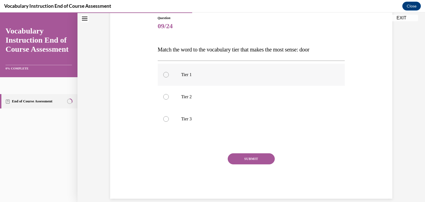
scroll to position [69, 0]
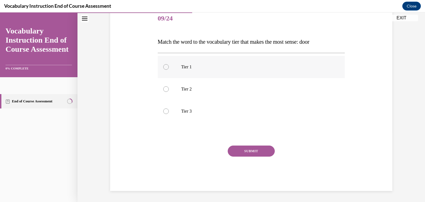
click at [162, 81] on div "Tier 1 Tier 2 Tier 3" at bounding box center [251, 89] width 187 height 66
click at [185, 66] on p "Tier 1" at bounding box center [256, 67] width 150 height 6
click at [169, 66] on input "Tier 1" at bounding box center [166, 67] width 6 height 6
radio input "true"
click at [260, 155] on button "SUBMIT" at bounding box center [251, 150] width 47 height 11
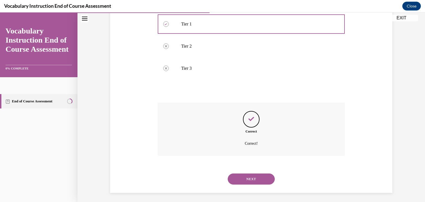
scroll to position [114, 0]
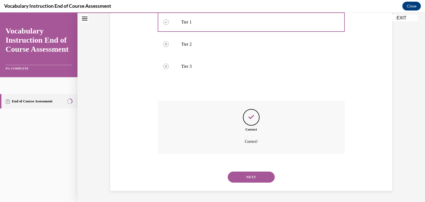
click at [239, 178] on button "NEXT" at bounding box center [251, 176] width 47 height 11
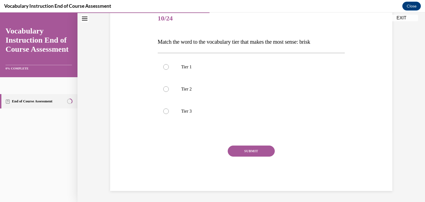
scroll to position [61, 0]
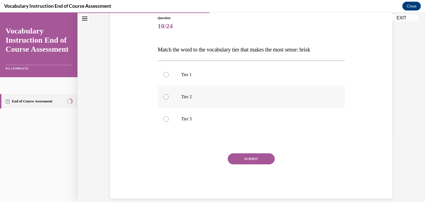
click at [178, 100] on label "Tier 2" at bounding box center [251, 97] width 187 height 22
click at [169, 100] on input "Tier 2" at bounding box center [166, 97] width 6 height 6
radio input "true"
click at [242, 165] on div "SUBMIT" at bounding box center [251, 167] width 187 height 28
click at [245, 160] on button "SUBMIT" at bounding box center [251, 158] width 47 height 11
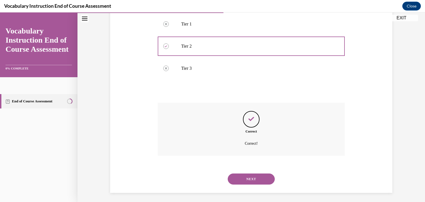
scroll to position [114, 0]
click at [255, 175] on button "NEXT" at bounding box center [251, 176] width 47 height 11
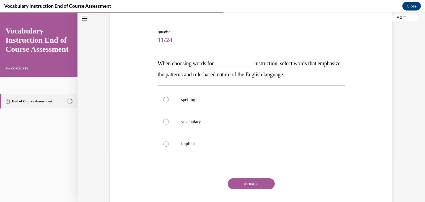
scroll to position [51, 0]
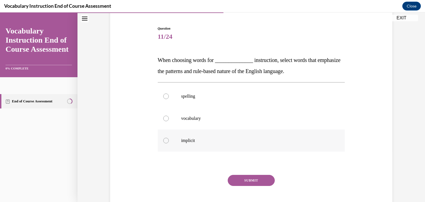
click at [211, 144] on label "implicit" at bounding box center [251, 140] width 187 height 22
click at [169, 143] on input "implicit" at bounding box center [166, 141] width 6 height 6
radio input "true"
click at [240, 182] on button "SUBMIT" at bounding box center [251, 180] width 47 height 11
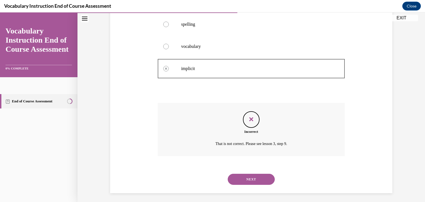
scroll to position [125, 0]
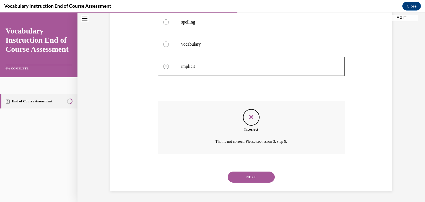
click at [240, 182] on button "NEXT" at bounding box center [251, 176] width 47 height 11
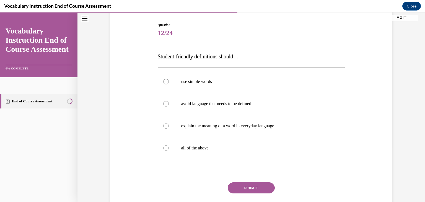
scroll to position [56, 0]
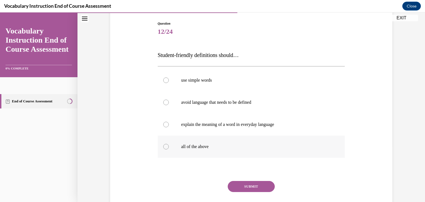
click at [197, 147] on p "all of the above" at bounding box center [256, 147] width 150 height 6
click at [169, 147] on input "all of the above" at bounding box center [166, 147] width 6 height 6
radio input "true"
click at [270, 185] on button "SUBMIT" at bounding box center [251, 186] width 47 height 11
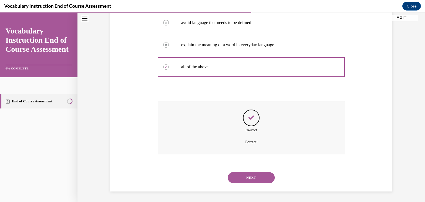
scroll to position [136, 0]
click at [243, 179] on button "NEXT" at bounding box center [251, 176] width 47 height 11
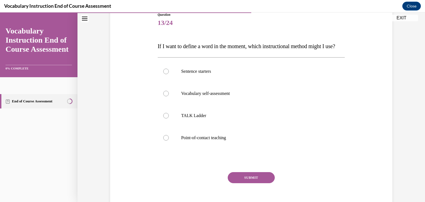
scroll to position [68, 0]
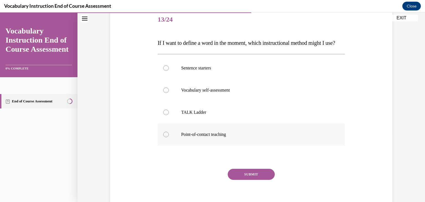
click at [189, 145] on label "Point-of-contact teaching" at bounding box center [251, 134] width 187 height 22
click at [169, 137] on input "Point-of-contact teaching" at bounding box center [166, 135] width 6 height 6
radio input "true"
click at [260, 180] on button "SUBMIT" at bounding box center [251, 174] width 47 height 11
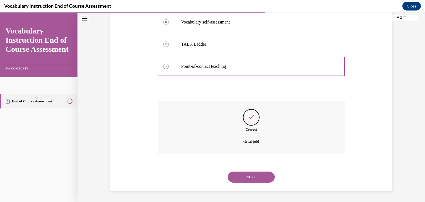
scroll to position [147, 0]
click at [253, 180] on button "NEXT" at bounding box center [251, 176] width 47 height 11
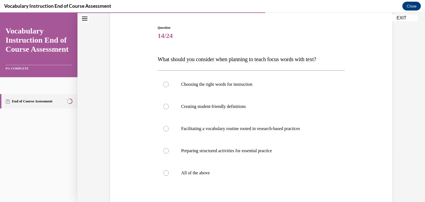
scroll to position [53, 0]
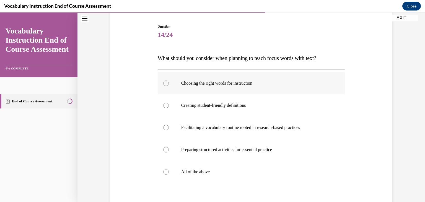
click at [251, 88] on label "Choosing the right words for instruction" at bounding box center [251, 83] width 187 height 22
click at [169, 86] on input "Choosing the right words for instruction" at bounding box center [166, 83] width 6 height 6
radio input "true"
click at [240, 106] on p "Creating student-friendly definitions" at bounding box center [256, 106] width 150 height 6
click at [169, 106] on input "Creating student-friendly definitions" at bounding box center [166, 106] width 6 height 6
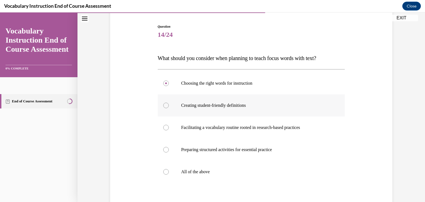
radio input "true"
click at [195, 88] on label "Choosing the right words for instruction" at bounding box center [251, 83] width 187 height 22
click at [169, 86] on input "Choosing the right words for instruction" at bounding box center [166, 83] width 6 height 6
radio input "true"
click at [187, 173] on p "All of the above" at bounding box center [256, 172] width 150 height 6
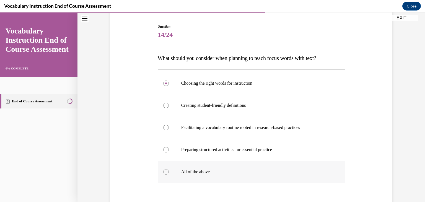
click at [169, 173] on input "All of the above" at bounding box center [166, 172] width 6 height 6
radio input "true"
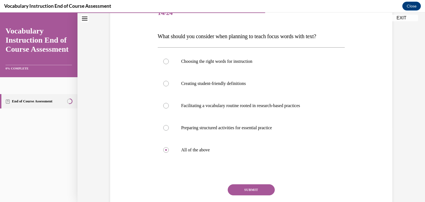
scroll to position [84, 0]
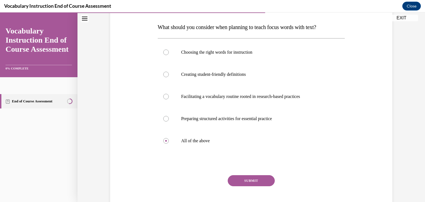
click at [243, 176] on button "SUBMIT" at bounding box center [251, 180] width 47 height 11
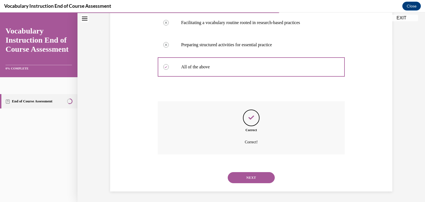
scroll to position [158, 0]
click at [237, 175] on button "NEXT" at bounding box center [251, 176] width 47 height 11
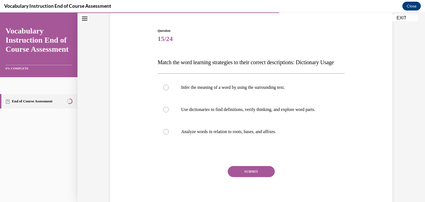
scroll to position [49, 0]
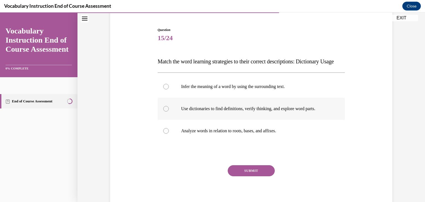
click at [256, 120] on label "Use dictionaries to find definitions, verify thinking, and explore word parts." at bounding box center [251, 109] width 187 height 22
click at [169, 111] on input "Use dictionaries to find definitions, verify thinking, and explore word parts." at bounding box center [166, 109] width 6 height 6
radio input "true"
click at [256, 176] on button "SUBMIT" at bounding box center [251, 170] width 47 height 11
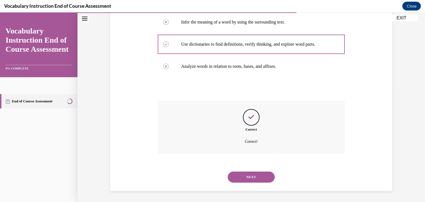
scroll to position [125, 0]
click at [239, 176] on button "NEXT" at bounding box center [251, 176] width 47 height 11
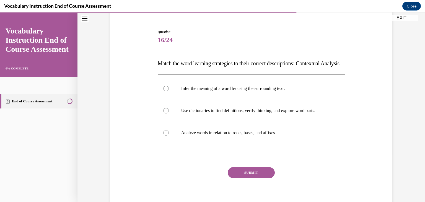
scroll to position [53, 0]
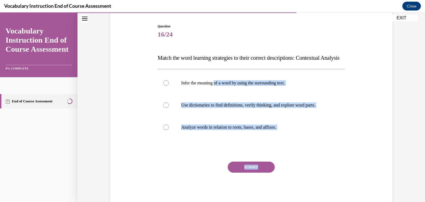
drag, startPoint x: 215, startPoint y: 99, endPoint x: 256, endPoint y: 177, distance: 88.4
click at [256, 177] on div "Question 16/24 Match the word learning strategies to their correct descriptions…" at bounding box center [251, 115] width 187 height 183
click at [250, 113] on label "Use dictionaries to find definitions, verify thinking, and explore word parts." at bounding box center [251, 105] width 187 height 22
click at [169, 108] on input "Use dictionaries to find definitions, verify thinking, and explore word parts." at bounding box center [166, 105] width 6 height 6
radio input "true"
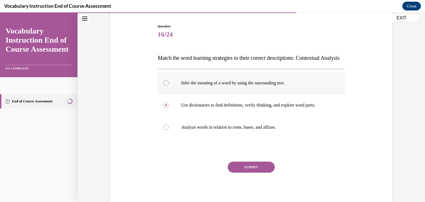
click at [250, 94] on label "Infer the meaning of a word by using the surrounding text." at bounding box center [251, 83] width 187 height 22
click at [169, 86] on input "Infer the meaning of a word by using the surrounding text." at bounding box center [166, 83] width 6 height 6
radio input "true"
click at [257, 173] on button "SUBMIT" at bounding box center [251, 166] width 47 height 11
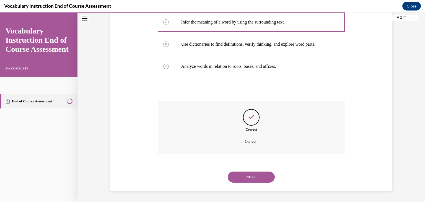
scroll to position [125, 0]
click at [247, 181] on button "NEXT" at bounding box center [251, 176] width 47 height 11
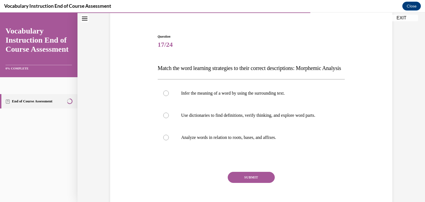
scroll to position [50, 0]
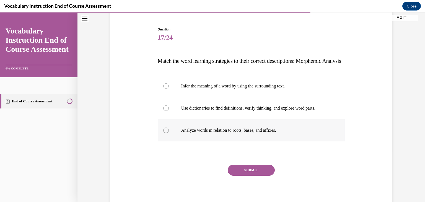
click at [306, 141] on label "Analyze words in relation to roots, bases, and affixes." at bounding box center [251, 130] width 187 height 22
click at [169, 133] on input "Analyze words in relation to roots, bases, and affixes." at bounding box center [166, 130] width 6 height 6
radio input "true"
click at [259, 186] on div "SUBMIT" at bounding box center [251, 178] width 187 height 28
click at [259, 176] on button "SUBMIT" at bounding box center [251, 169] width 47 height 11
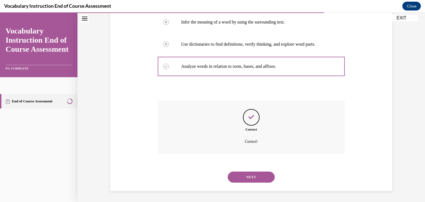
scroll to position [125, 0]
click at [258, 177] on button "NEXT" at bounding box center [251, 176] width 47 height 11
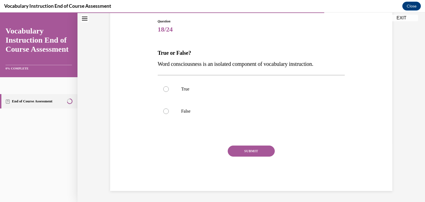
scroll to position [58, 0]
click at [201, 111] on p "False" at bounding box center [256, 111] width 150 height 6
click at [169, 111] on input "False" at bounding box center [166, 111] width 6 height 6
radio input "true"
click at [233, 152] on button "SUBMIT" at bounding box center [251, 150] width 47 height 11
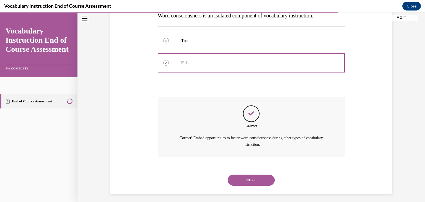
scroll to position [109, 0]
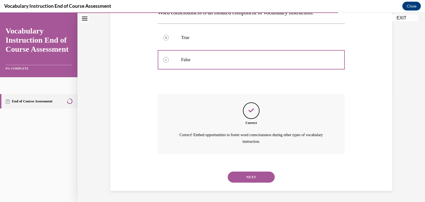
click at [242, 175] on button "NEXT" at bounding box center [251, 176] width 47 height 11
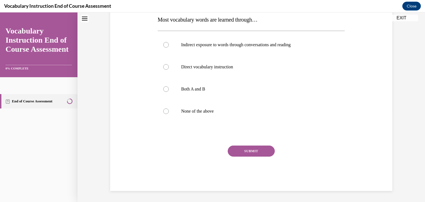
scroll to position [0, 0]
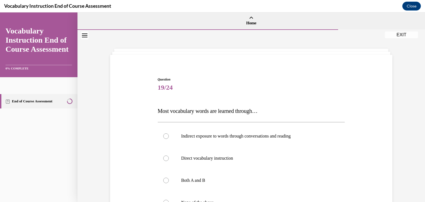
click at [242, 175] on label "Both A and B" at bounding box center [251, 180] width 187 height 22
click at [169, 177] on input "Both A and B" at bounding box center [166, 180] width 6 height 6
radio input "true"
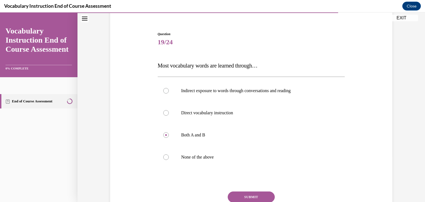
scroll to position [46, 0]
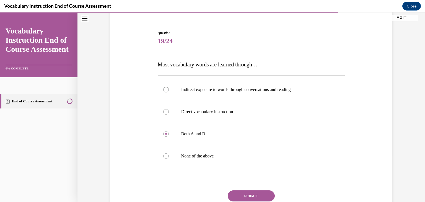
click at [257, 194] on button "SUBMIT" at bounding box center [251, 195] width 47 height 11
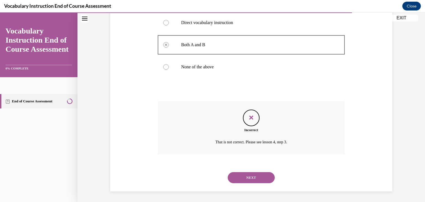
scroll to position [136, 0]
click at [250, 173] on button "NEXT" at bounding box center [251, 176] width 47 height 11
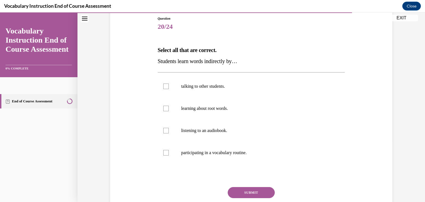
scroll to position [65, 0]
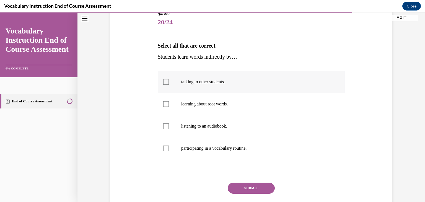
click at [212, 89] on label "talking to other students." at bounding box center [251, 82] width 187 height 22
click at [169, 85] on input "talking to other students." at bounding box center [166, 82] width 6 height 6
checkbox input "true"
click at [242, 186] on button "SUBMIT" at bounding box center [251, 187] width 47 height 11
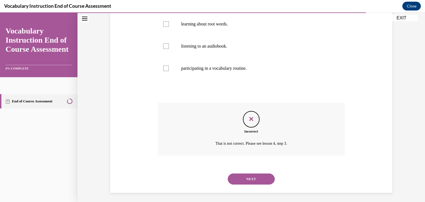
scroll to position [147, 0]
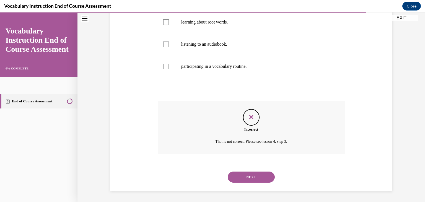
click at [247, 173] on button "NEXT" at bounding box center [251, 176] width 47 height 11
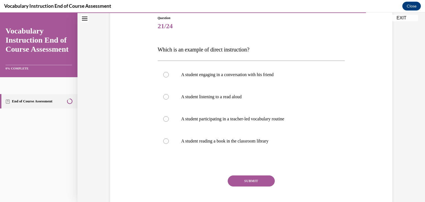
scroll to position [63, 0]
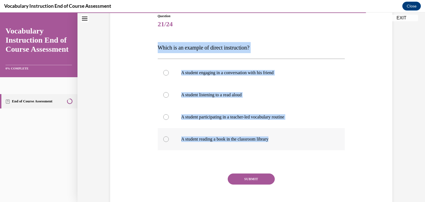
drag, startPoint x: 154, startPoint y: 41, endPoint x: 280, endPoint y: 144, distance: 162.9
click at [280, 144] on div "Question 21/24 Which is an example of direct instruction? A student engaging in…" at bounding box center [251, 111] width 190 height 213
click at [186, 119] on label "A student participating in a teacher-led vocabulary routine" at bounding box center [251, 117] width 187 height 22
click at [169, 119] on input "A student participating in a teacher-led vocabulary routine" at bounding box center [166, 117] width 6 height 6
radio input "true"
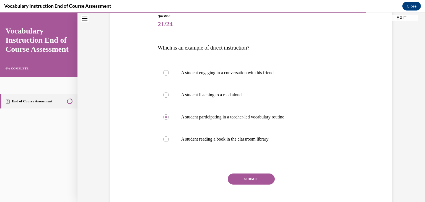
click at [236, 183] on button "SUBMIT" at bounding box center [251, 178] width 47 height 11
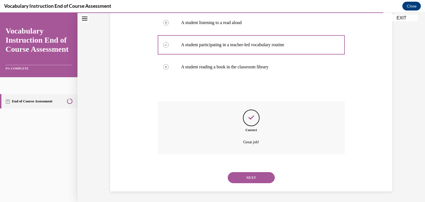
scroll to position [136, 0]
click at [252, 175] on button "NEXT" at bounding box center [251, 176] width 47 height 11
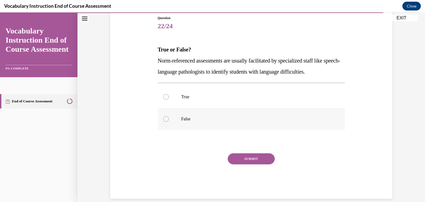
click at [208, 114] on label "False" at bounding box center [251, 119] width 187 height 22
click at [169, 116] on input "False" at bounding box center [166, 119] width 6 height 6
radio input "true"
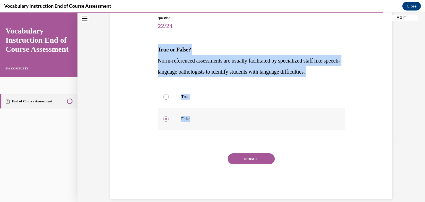
drag, startPoint x: 150, startPoint y: 48, endPoint x: 271, endPoint y: 125, distance: 143.0
click at [271, 125] on div "Question 22/24 True or False? Norm-referenced assessments are usually facilitat…" at bounding box center [251, 99] width 285 height 200
click at [237, 108] on label "False" at bounding box center [251, 119] width 187 height 22
click at [169, 116] on input "False" at bounding box center [166, 119] width 6 height 6
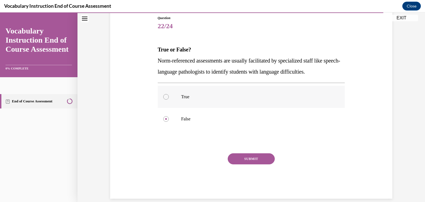
click at [237, 103] on label "True" at bounding box center [251, 97] width 187 height 22
click at [169, 100] on input "True" at bounding box center [166, 97] width 6 height 6
radio input "true"
drag, startPoint x: 263, startPoint y: 164, endPoint x: 262, endPoint y: 157, distance: 7.0
click at [262, 157] on div "SUBMIT" at bounding box center [251, 167] width 187 height 28
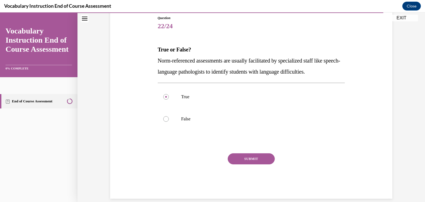
click at [262, 157] on button "SUBMIT" at bounding box center [251, 158] width 47 height 11
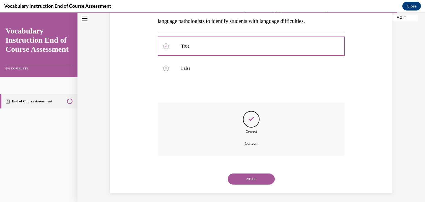
scroll to position [114, 0]
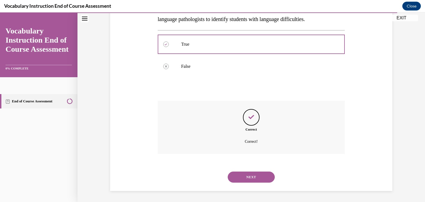
click at [269, 176] on button "NEXT" at bounding box center [251, 176] width 47 height 11
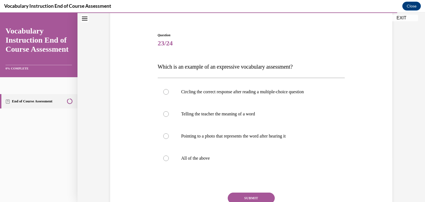
scroll to position [46, 0]
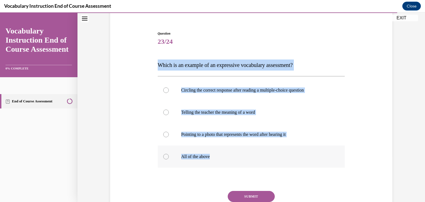
drag, startPoint x: 152, startPoint y: 61, endPoint x: 236, endPoint y: 156, distance: 127.1
click at [236, 156] on div "Question 23/24 Which is an example of an expressive vocabulary assessment? Circ…" at bounding box center [251, 125] width 285 height 222
click at [143, 92] on div "Question 23/24 Which is an example of an expressive vocabulary assessment? Circ…" at bounding box center [251, 125] width 285 height 222
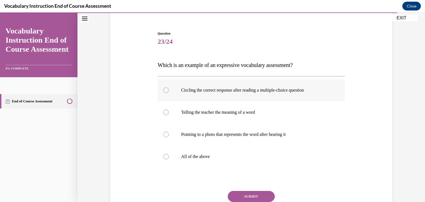
click at [166, 89] on div at bounding box center [166, 90] width 6 height 6
click at [166, 89] on input "Circling the correct response after reading a multiple-choice question" at bounding box center [166, 90] width 6 height 6
radio input "true"
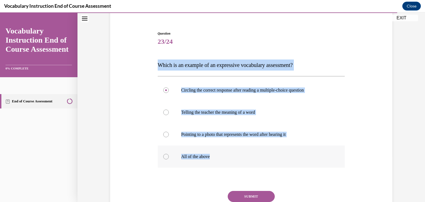
drag, startPoint x: 152, startPoint y: 68, endPoint x: 218, endPoint y: 158, distance: 111.5
click at [218, 158] on div "Question 23/24 Which is an example of an expressive vocabulary assessment? Circ…" at bounding box center [251, 125] width 285 height 222
click at [164, 67] on span "Which is an example of an expressive vocabulary assessment?" at bounding box center [225, 65] width 135 height 6
drag, startPoint x: 153, startPoint y: 59, endPoint x: 224, endPoint y: 154, distance: 118.1
click at [224, 154] on div "Question 23/24 Which is an example of an expressive vocabulary assessment? Circ…" at bounding box center [251, 125] width 285 height 222
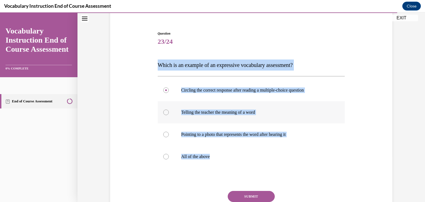
click at [181, 109] on p "Telling the teacher the meaning of a word" at bounding box center [256, 112] width 150 height 6
click at [169, 109] on input "Telling the teacher the meaning of a word" at bounding box center [166, 112] width 6 height 6
radio input "true"
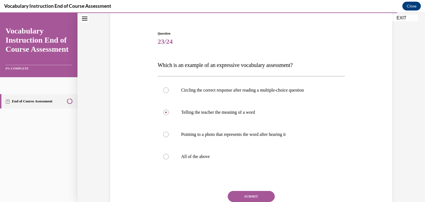
click at [242, 197] on button "SUBMIT" at bounding box center [251, 196] width 47 height 11
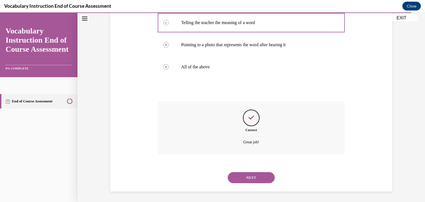
scroll to position [136, 0]
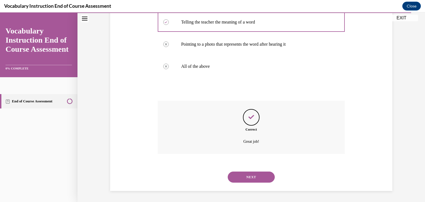
click at [247, 170] on div "NEXT" at bounding box center [251, 177] width 187 height 22
click at [246, 173] on button "NEXT" at bounding box center [251, 176] width 47 height 11
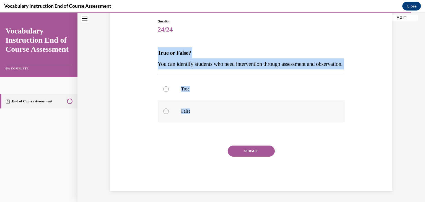
drag, startPoint x: 152, startPoint y: 48, endPoint x: 207, endPoint y: 122, distance: 91.7
click at [207, 122] on div "Question 24/24 True or False? You can identify students who need intervention t…" at bounding box center [251, 96] width 285 height 189
click at [183, 92] on label "True" at bounding box center [251, 89] width 187 height 22
click at [169, 92] on input "True" at bounding box center [166, 89] width 6 height 6
radio input "true"
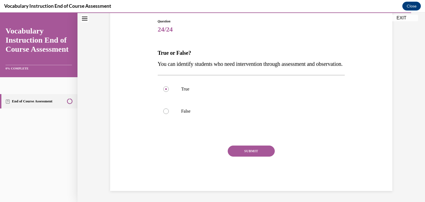
click at [232, 156] on button "SUBMIT" at bounding box center [251, 150] width 47 height 11
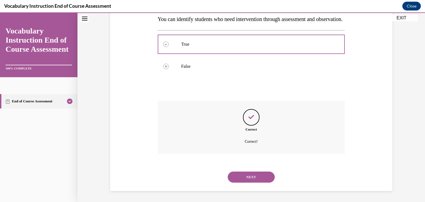
scroll to position [114, 0]
click at [258, 180] on button "NEXT" at bounding box center [251, 176] width 47 height 11
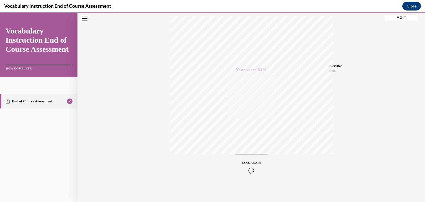
scroll to position [94, 0]
